Goal: Check status: Check status

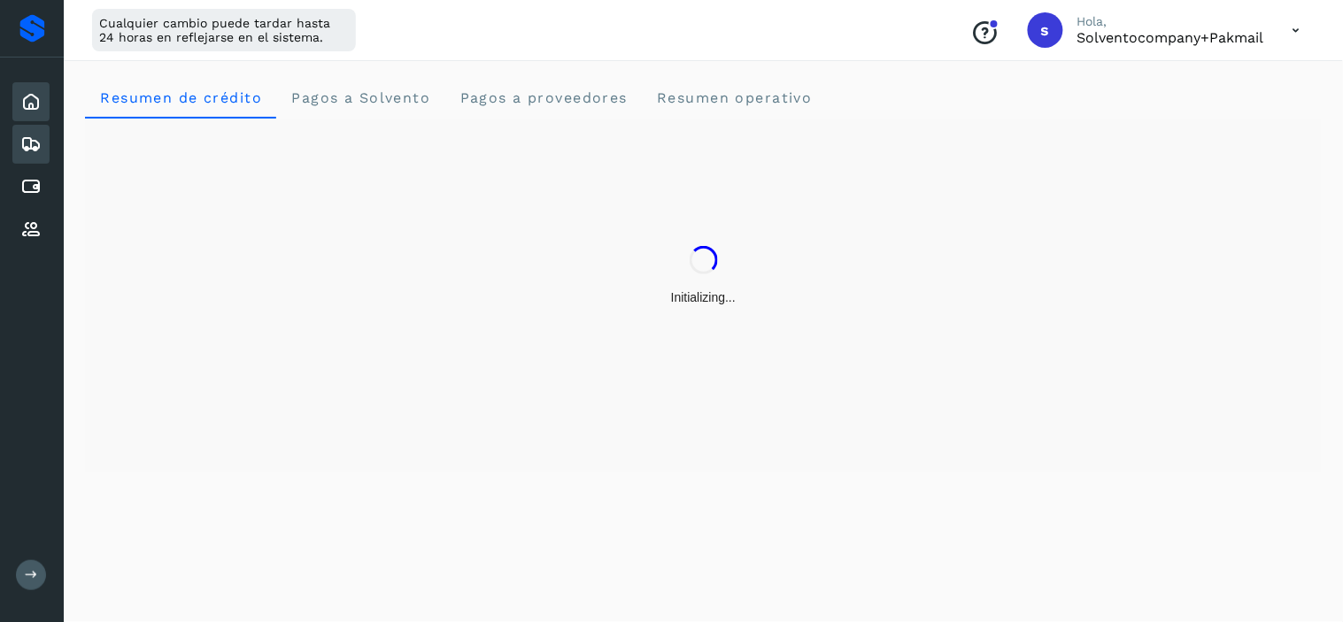
click at [21, 134] on icon at bounding box center [30, 144] width 21 height 21
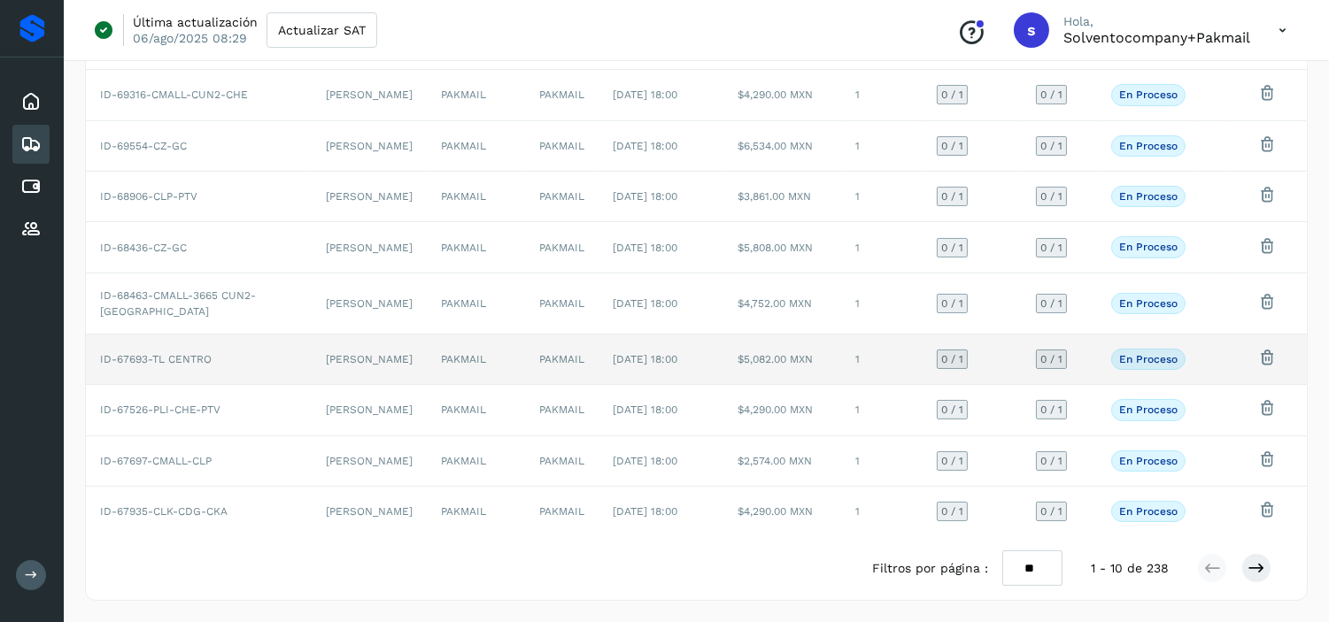
scroll to position [312, 0]
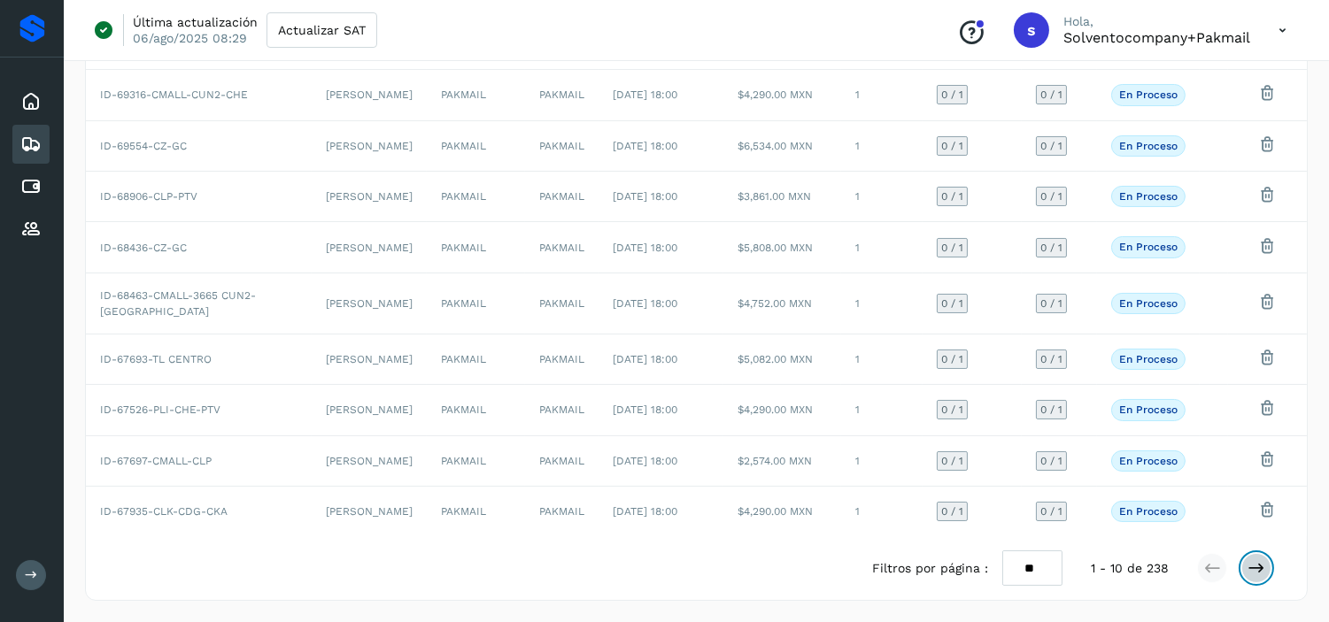
click at [1258, 580] on button at bounding box center [1256, 568] width 30 height 30
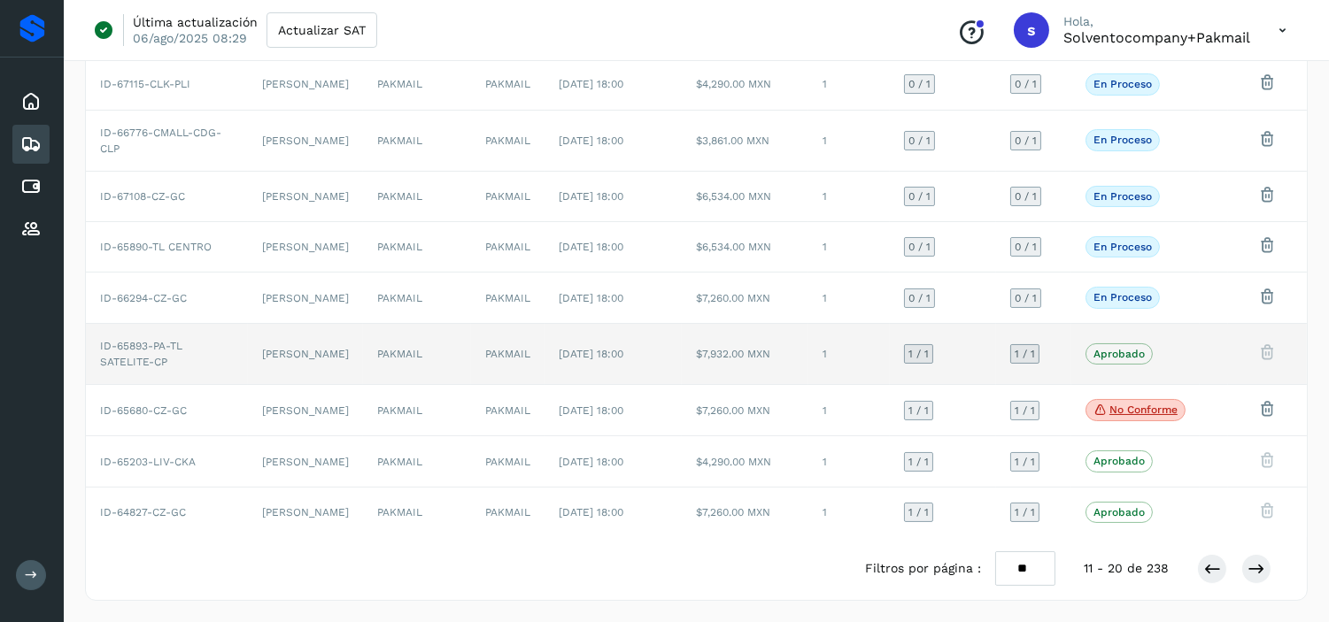
click at [567, 331] on td "[DATE] 18:00" at bounding box center [614, 354] width 138 height 61
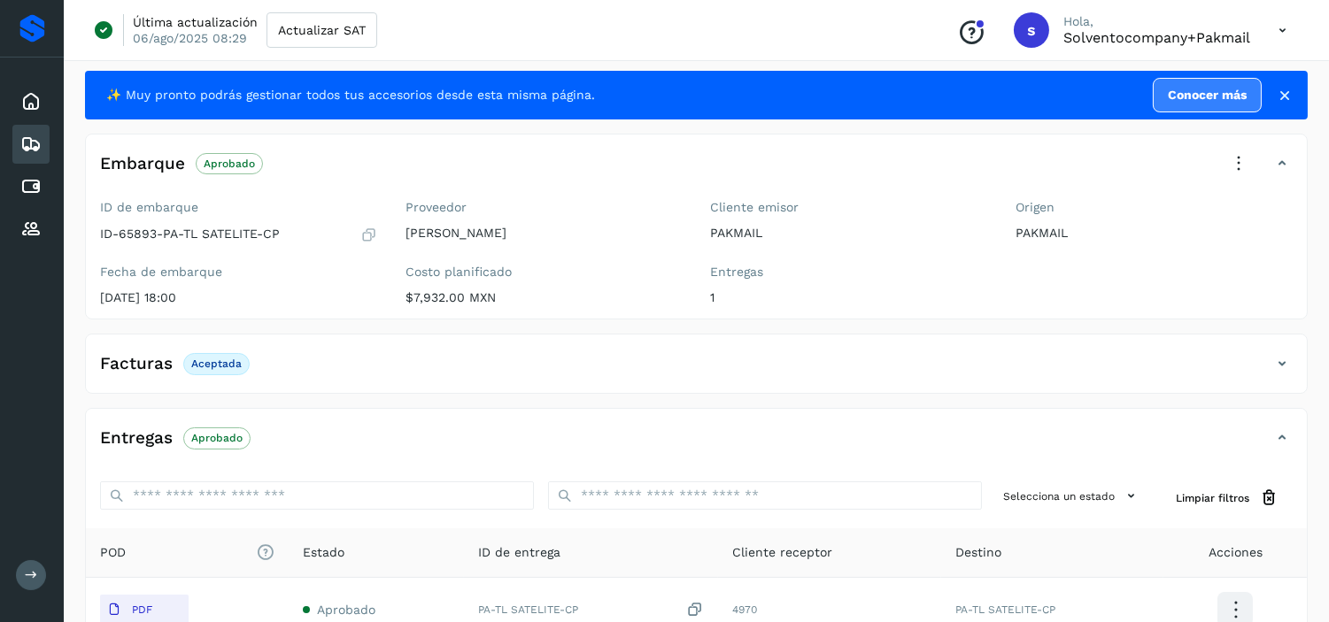
scroll to position [27, 0]
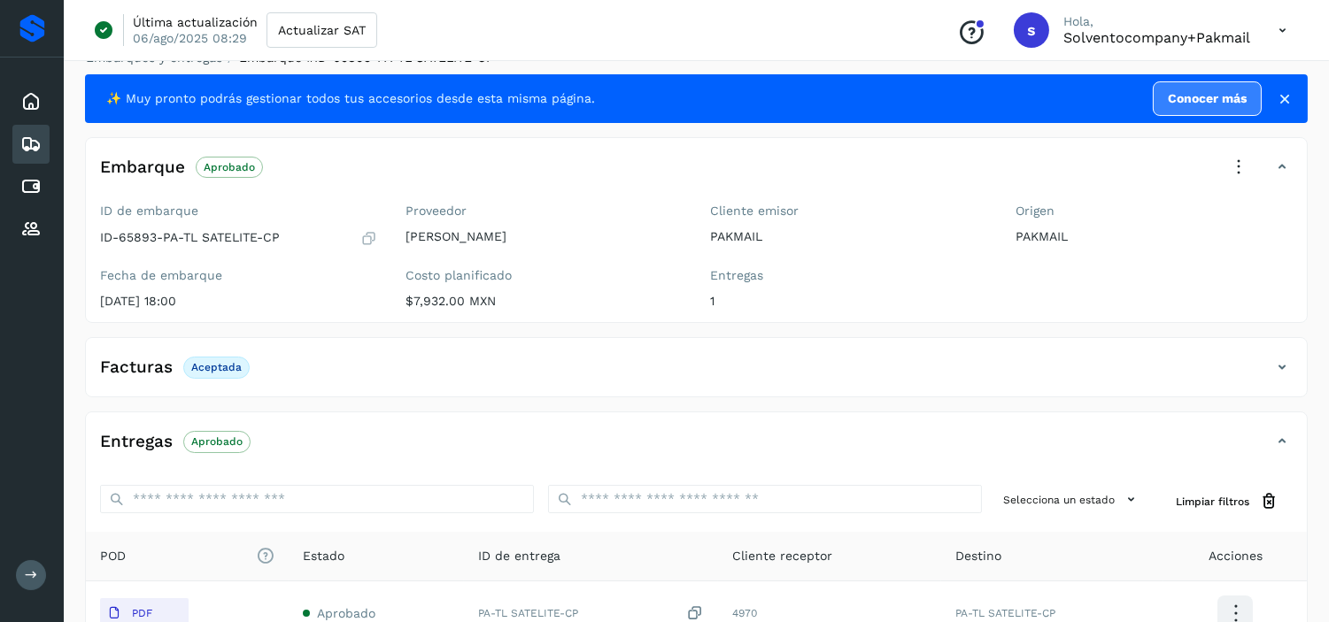
click at [366, 233] on icon at bounding box center [368, 238] width 17 height 18
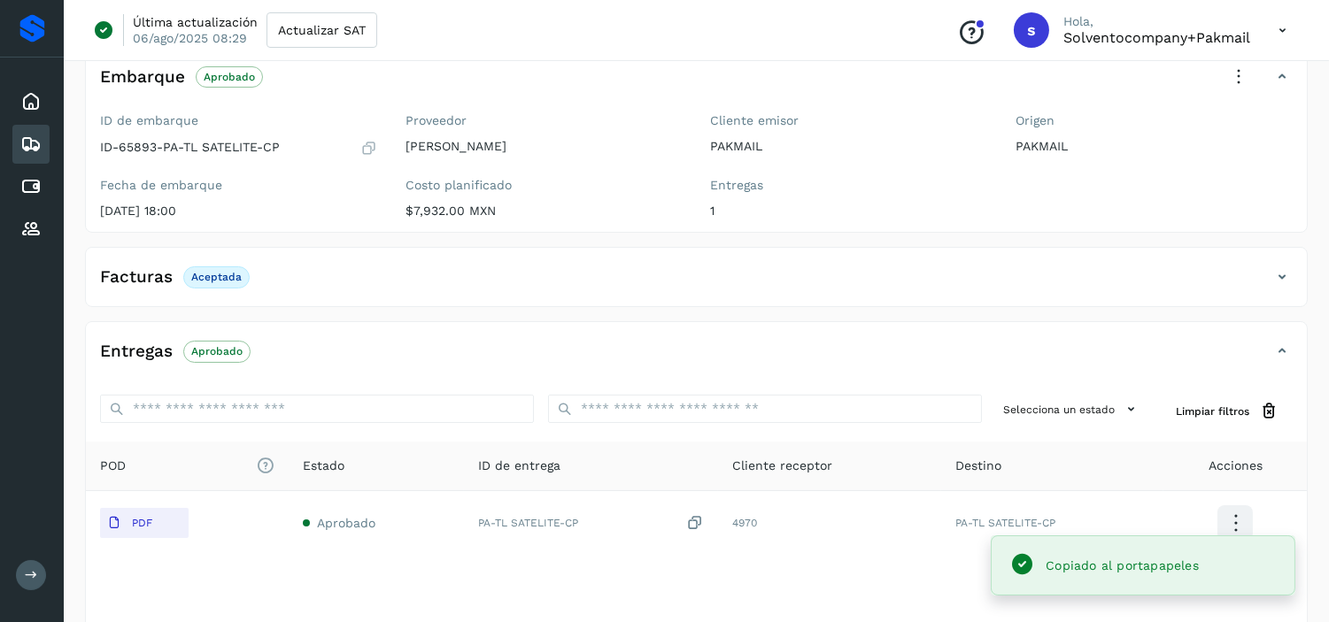
scroll to position [224, 0]
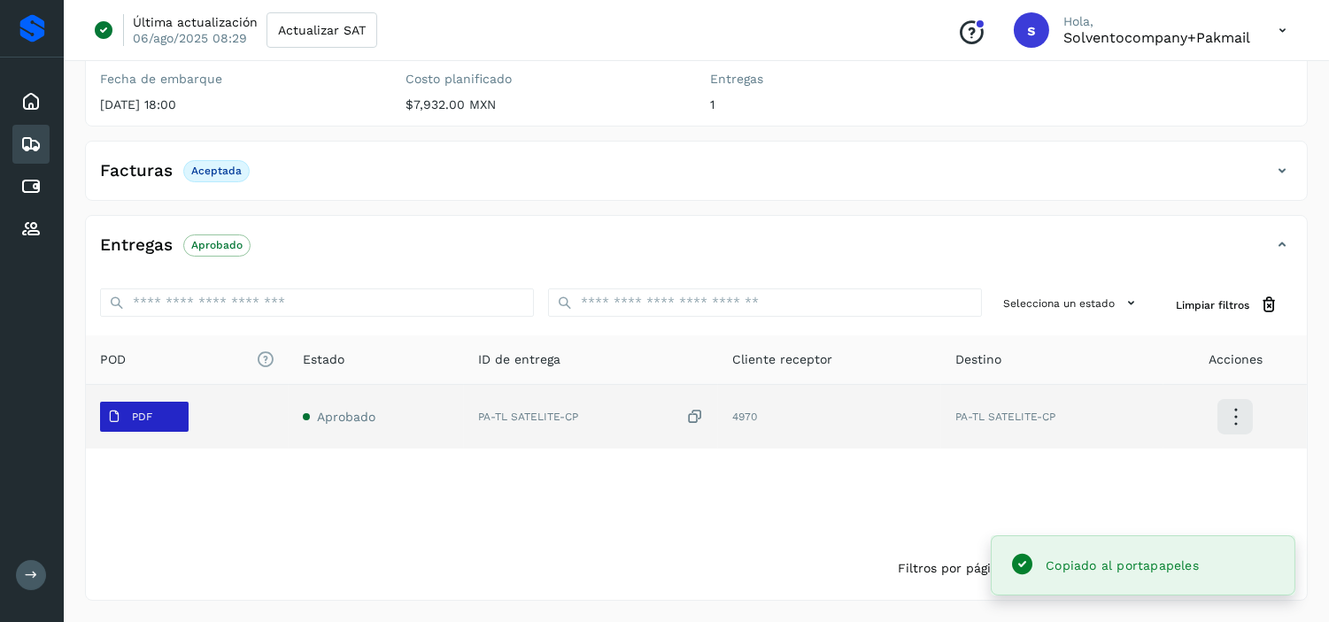
click at [151, 428] on span "PDF" at bounding box center [129, 417] width 59 height 28
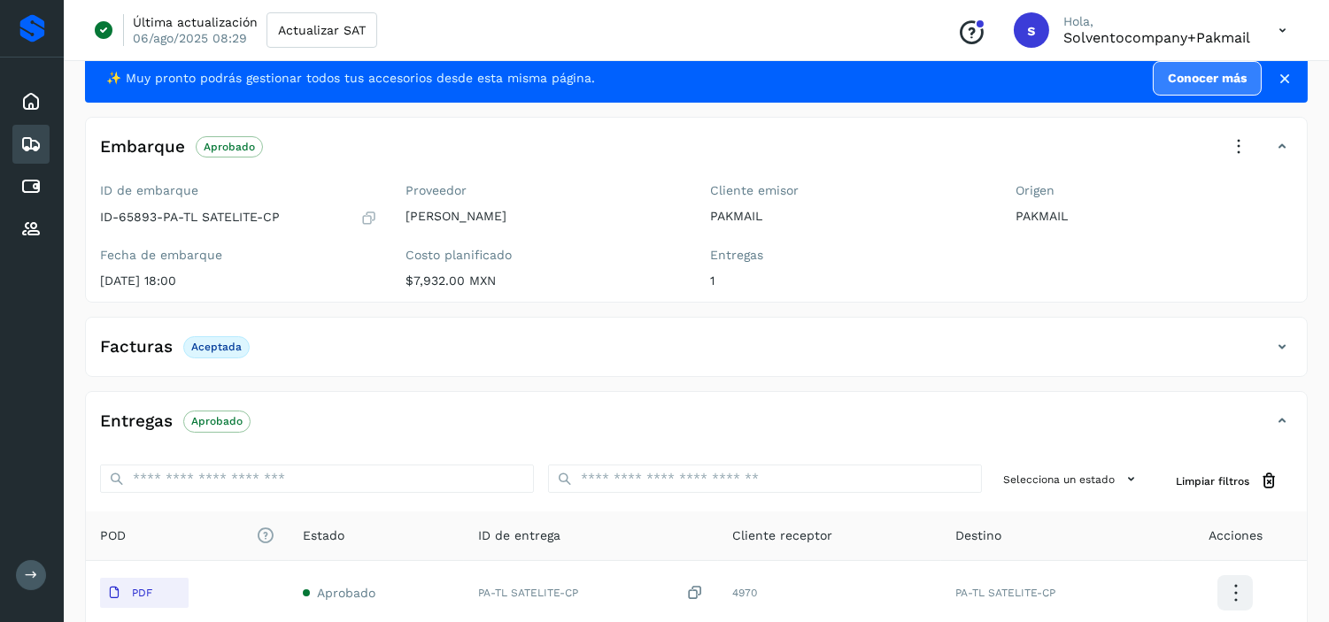
scroll to position [0, 0]
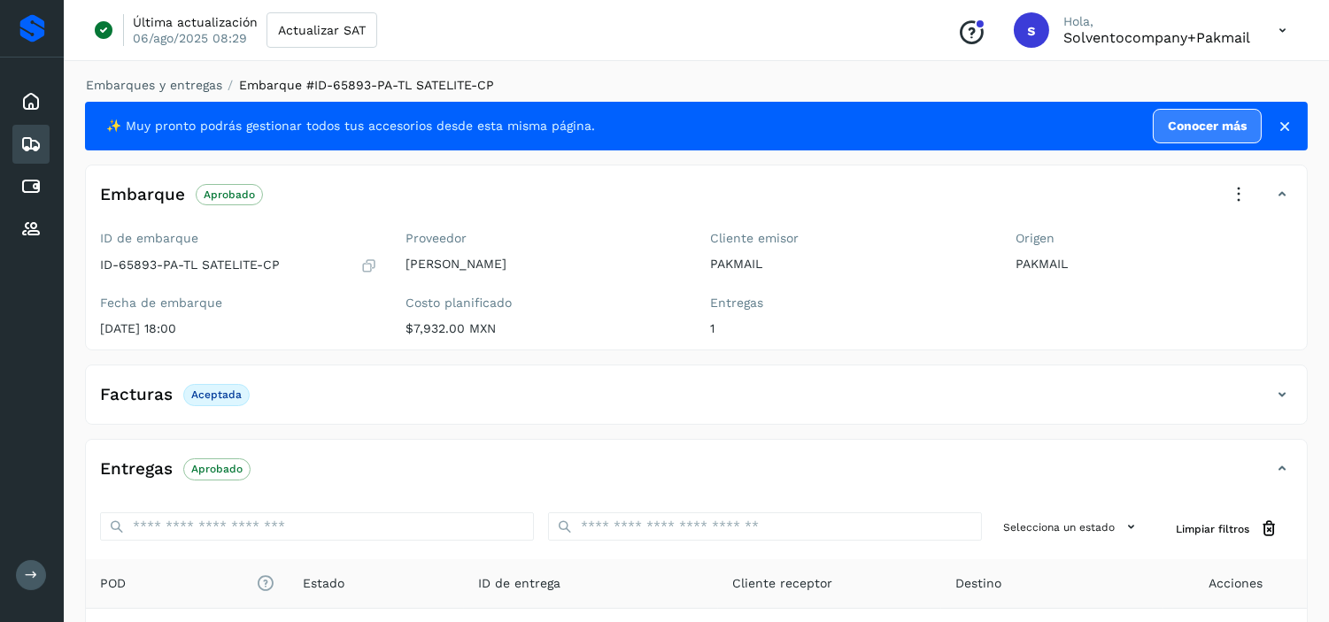
click at [22, 142] on icon at bounding box center [30, 144] width 21 height 21
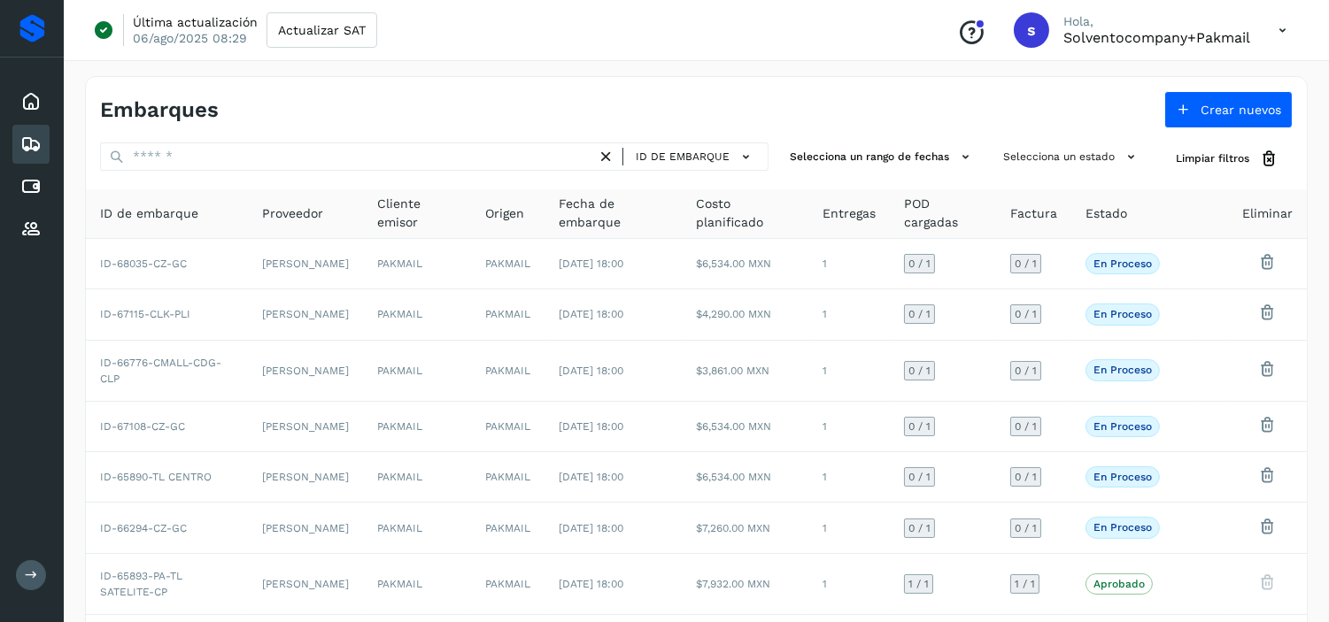
scroll to position [312, 0]
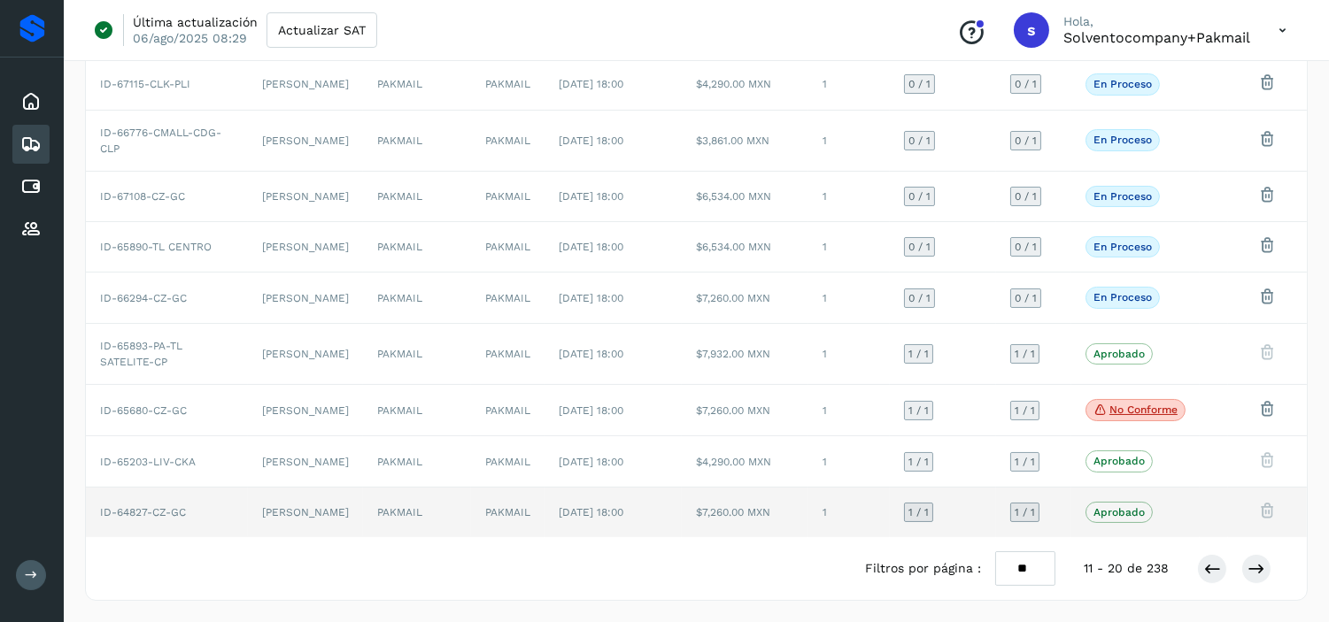
click at [382, 499] on td "PAKMAIL" at bounding box center [417, 513] width 108 height 50
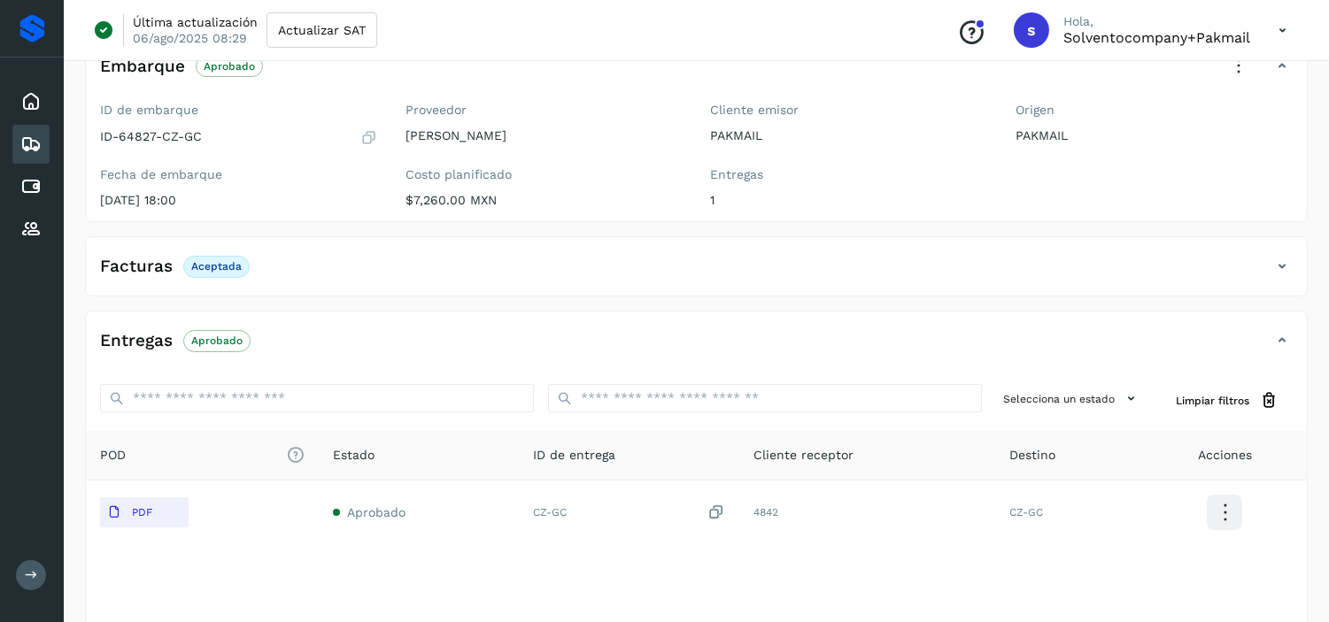
scroll to position [126, 0]
click at [367, 138] on icon at bounding box center [368, 140] width 17 height 18
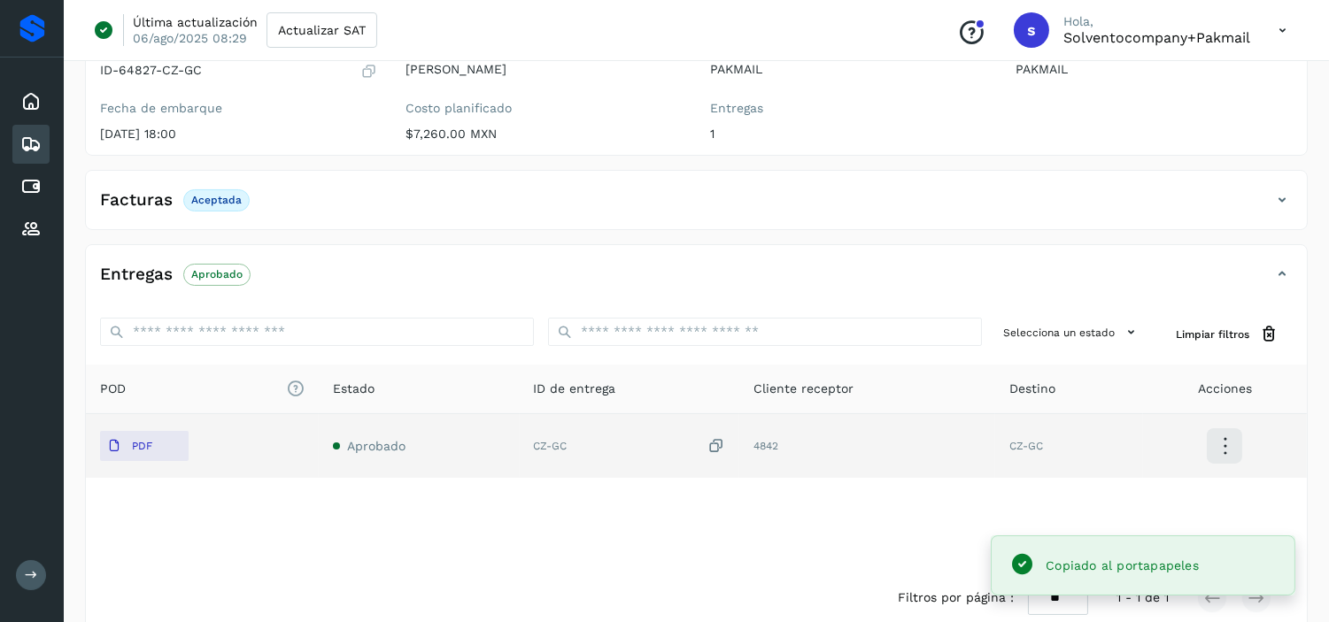
scroll to position [224, 0]
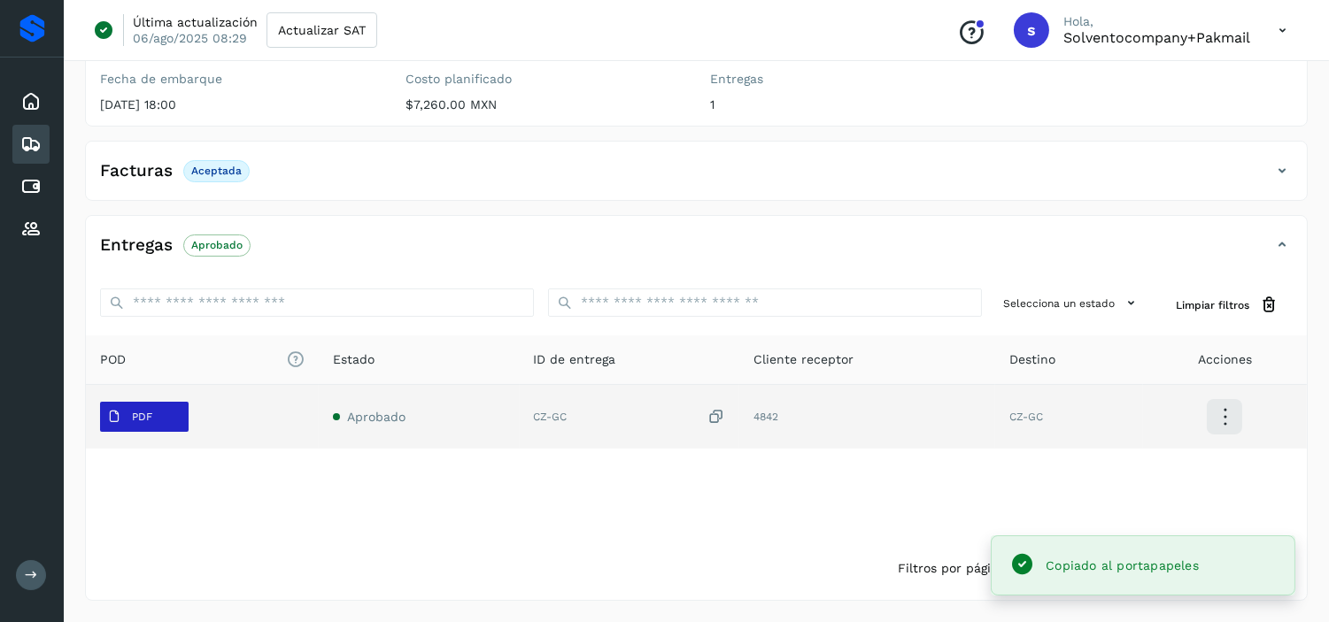
click at [164, 423] on button "PDF" at bounding box center [144, 417] width 89 height 30
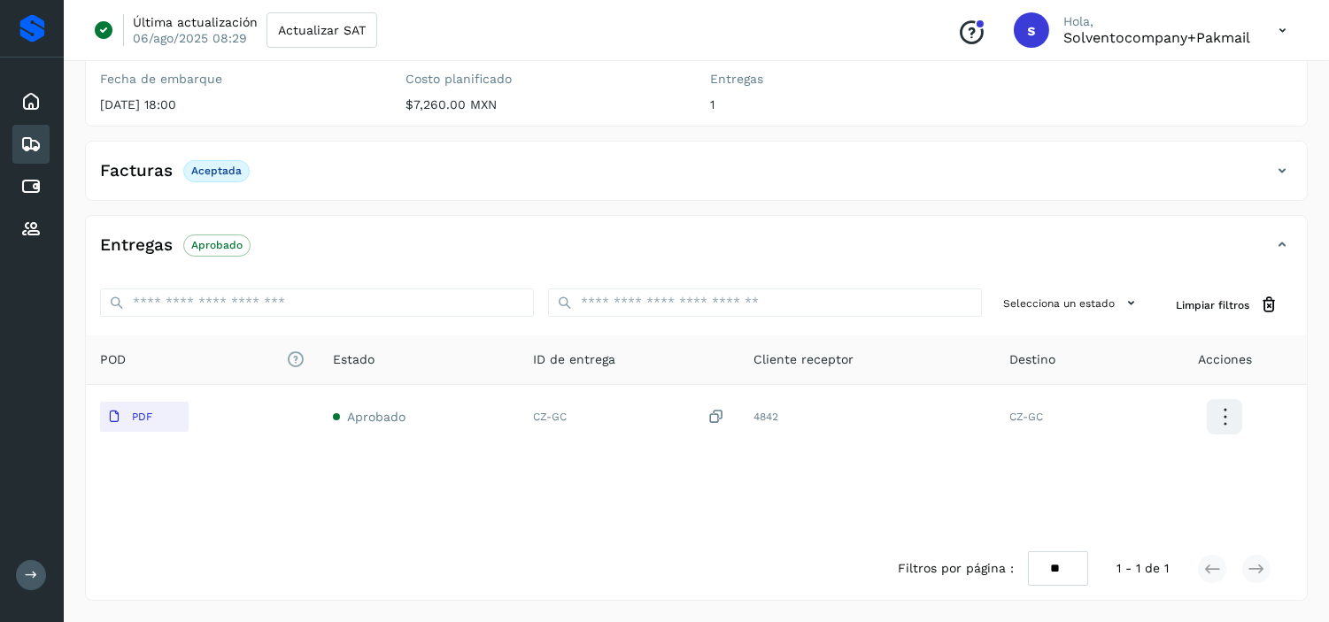
click at [1284, 28] on icon at bounding box center [1282, 30] width 36 height 36
click at [1163, 117] on div "Cerrar sesión" at bounding box center [1194, 114] width 211 height 34
